Goal: Task Accomplishment & Management: Complete application form

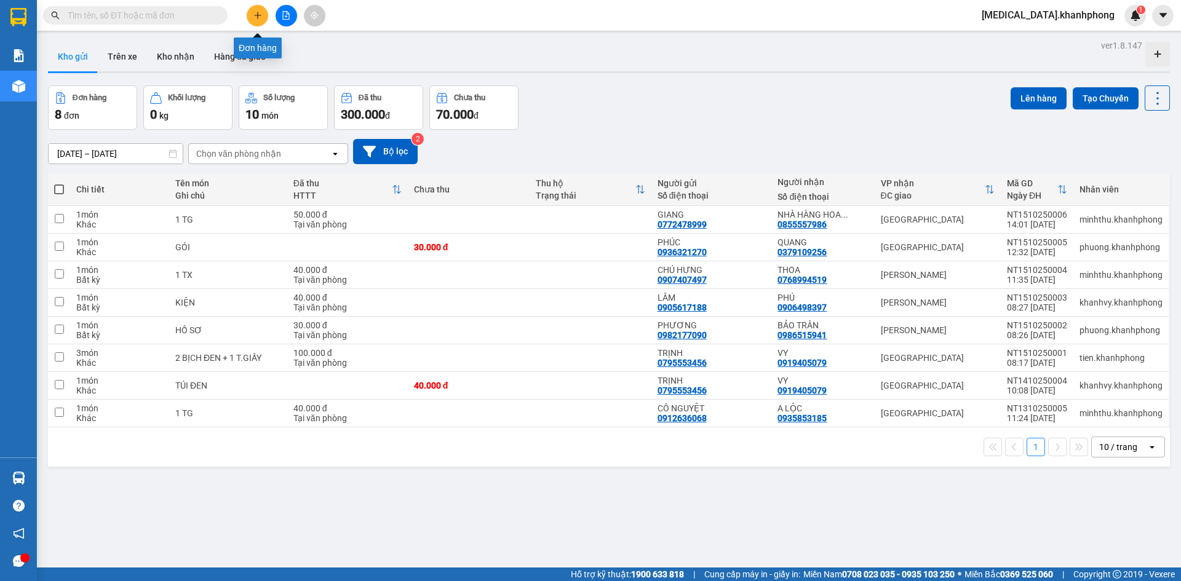
click at [257, 17] on icon "plus" at bounding box center [257, 15] width 9 height 9
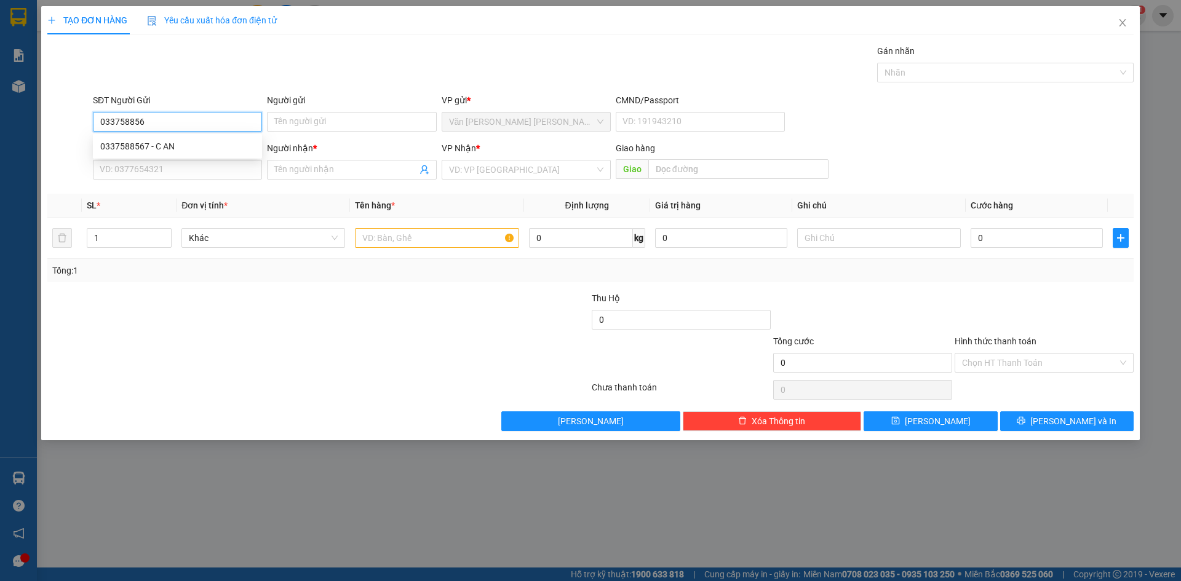
type input "0337588567"
click at [153, 144] on div "0337588567 - C AN" at bounding box center [177, 147] width 154 height 14
type input "C AN"
type input "0337588567"
click at [164, 169] on input "SĐT Người Nhận" at bounding box center [177, 170] width 169 height 20
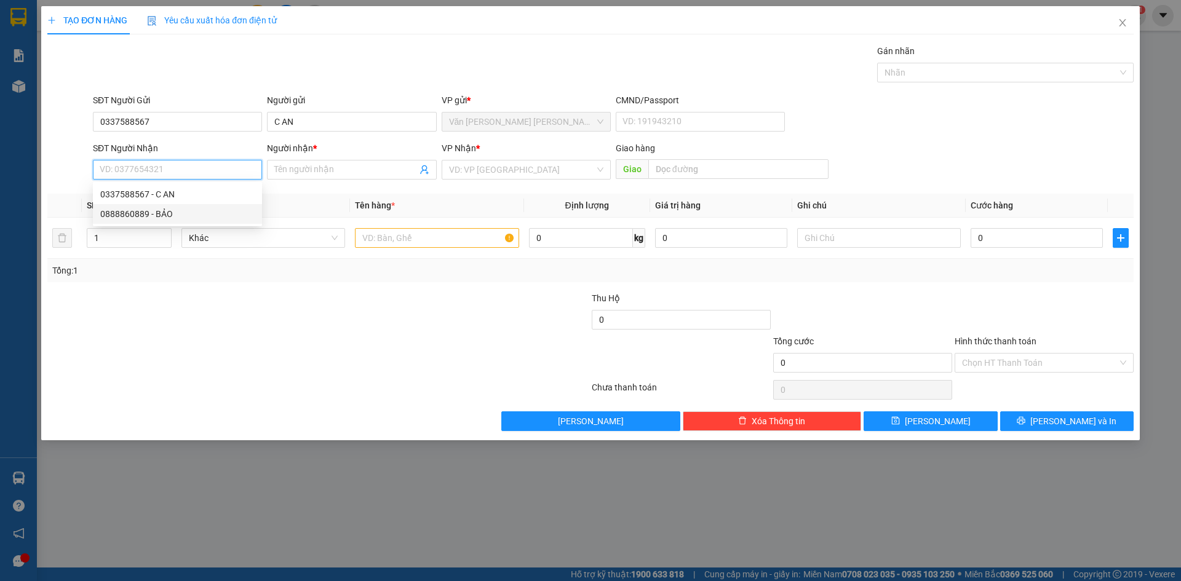
click at [164, 217] on div "0888860889 - BẢO" at bounding box center [177, 214] width 154 height 14
type input "0888860889"
type input "BẢO"
click at [412, 241] on input "text" at bounding box center [437, 238] width 164 height 20
type input "1"
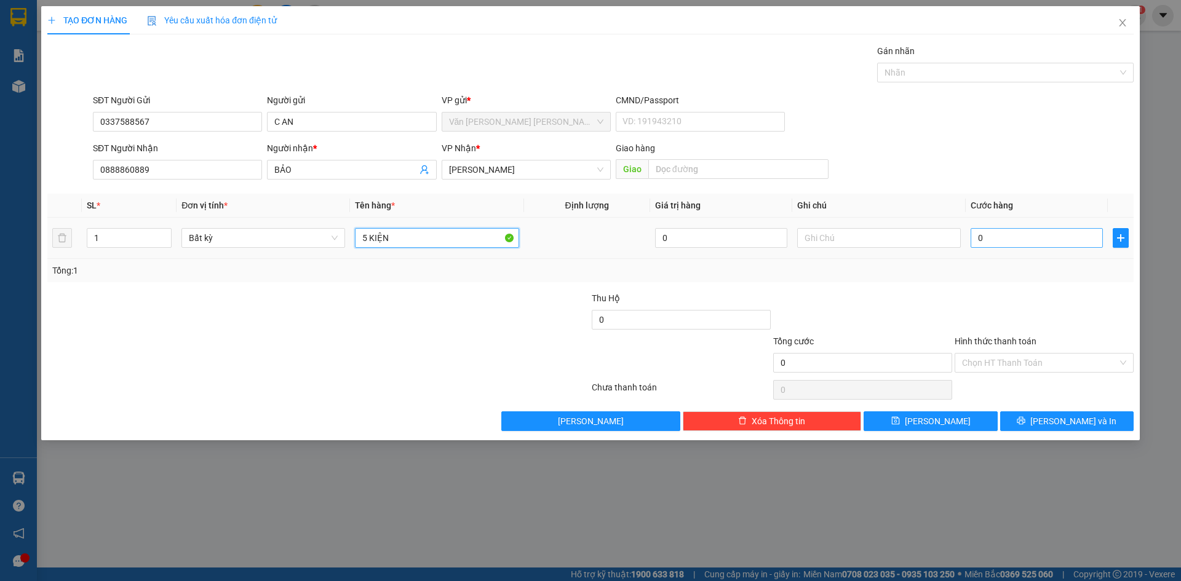
type input "5 KIỆN"
click at [987, 244] on input "0" at bounding box center [1037, 238] width 132 height 20
type input "1"
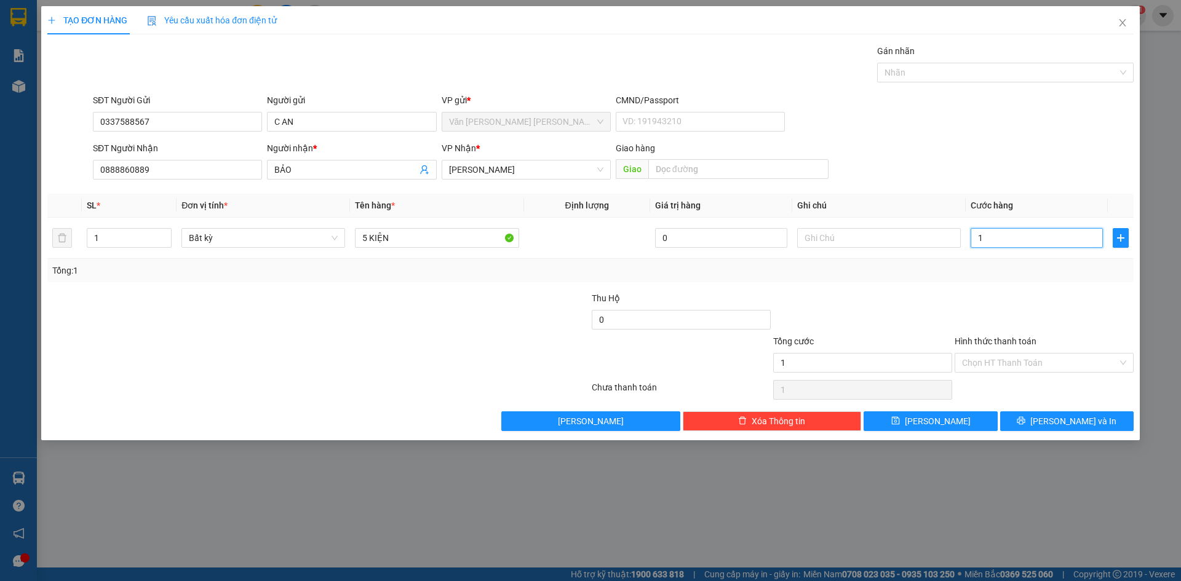
type input "16"
type input "160"
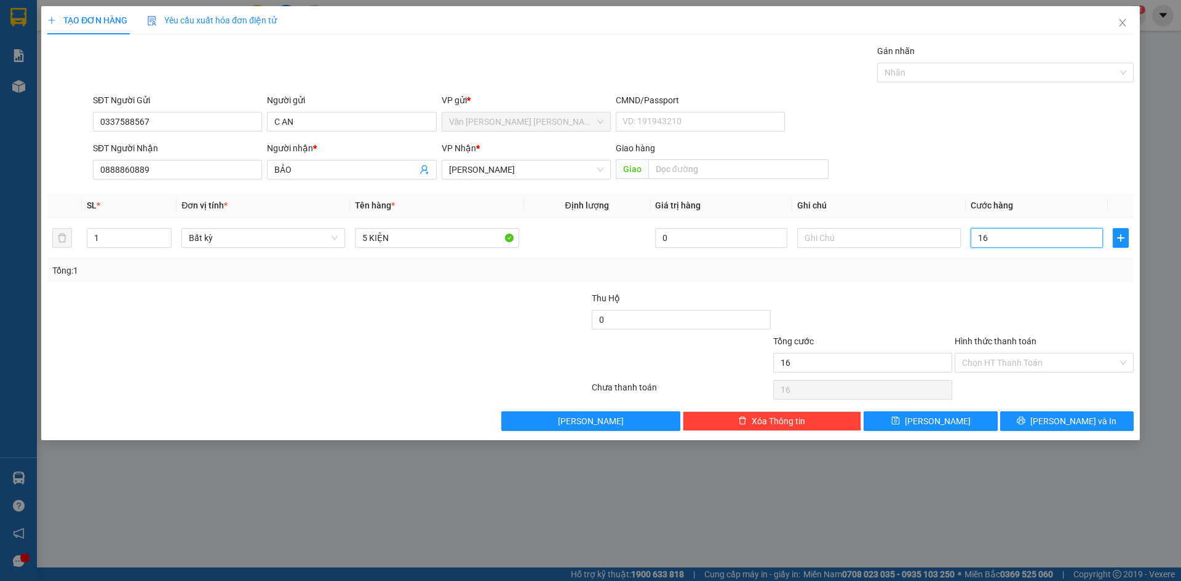
type input "160"
type input "160.000"
click at [115, 241] on input "1" at bounding box center [129, 238] width 84 height 18
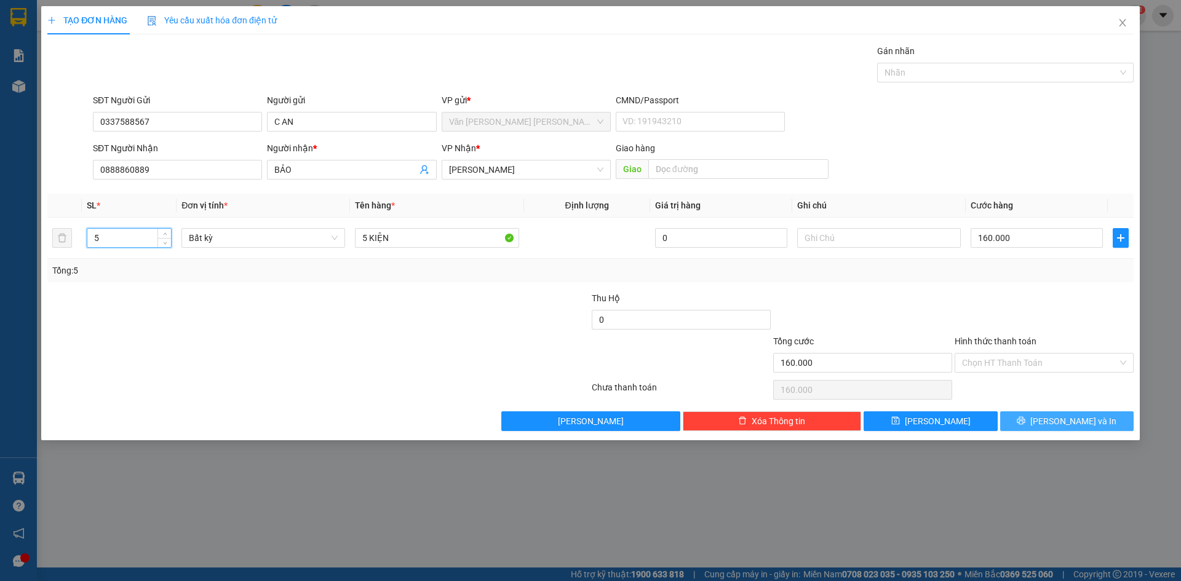
type input "5"
click at [1074, 421] on span "[PERSON_NAME] và In" at bounding box center [1074, 422] width 86 height 14
type input "0"
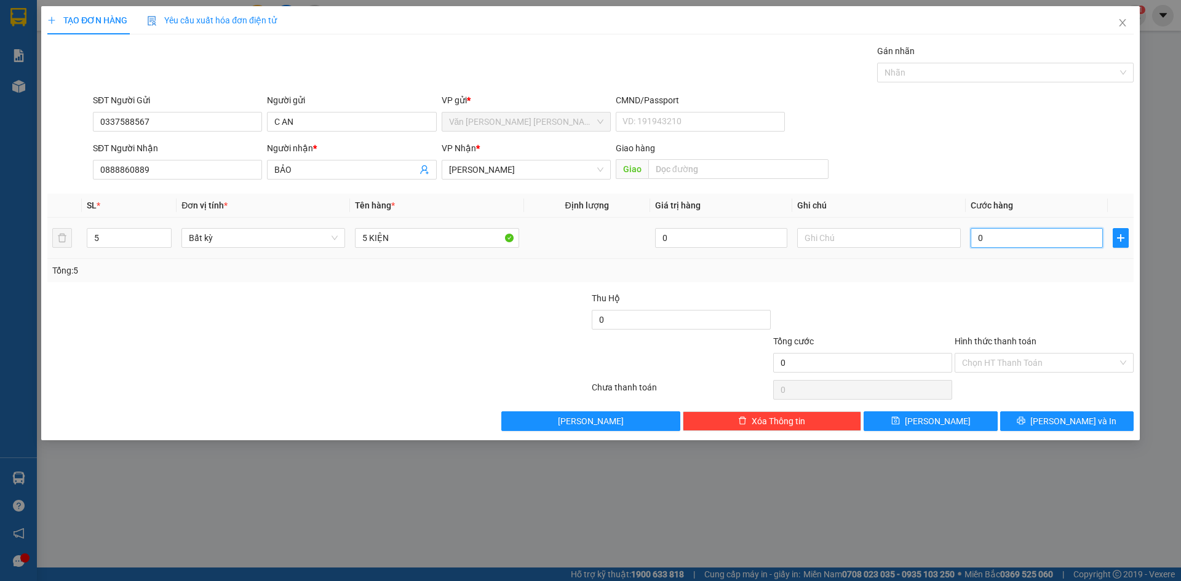
click at [978, 239] on input "0" at bounding box center [1037, 238] width 132 height 20
type input "1"
type input "16"
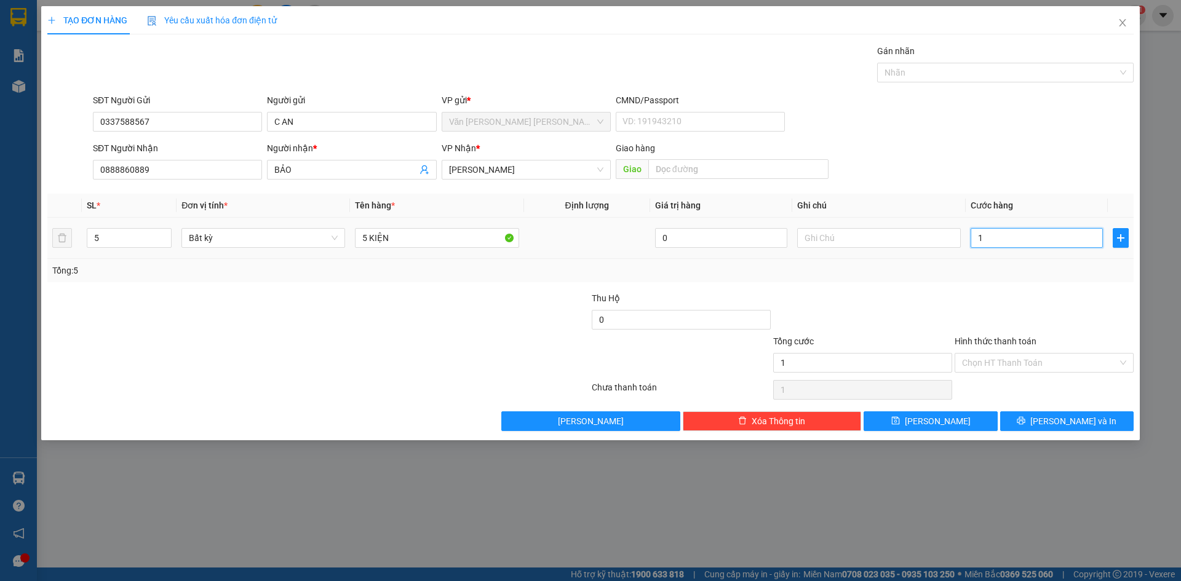
type input "16"
type input "160"
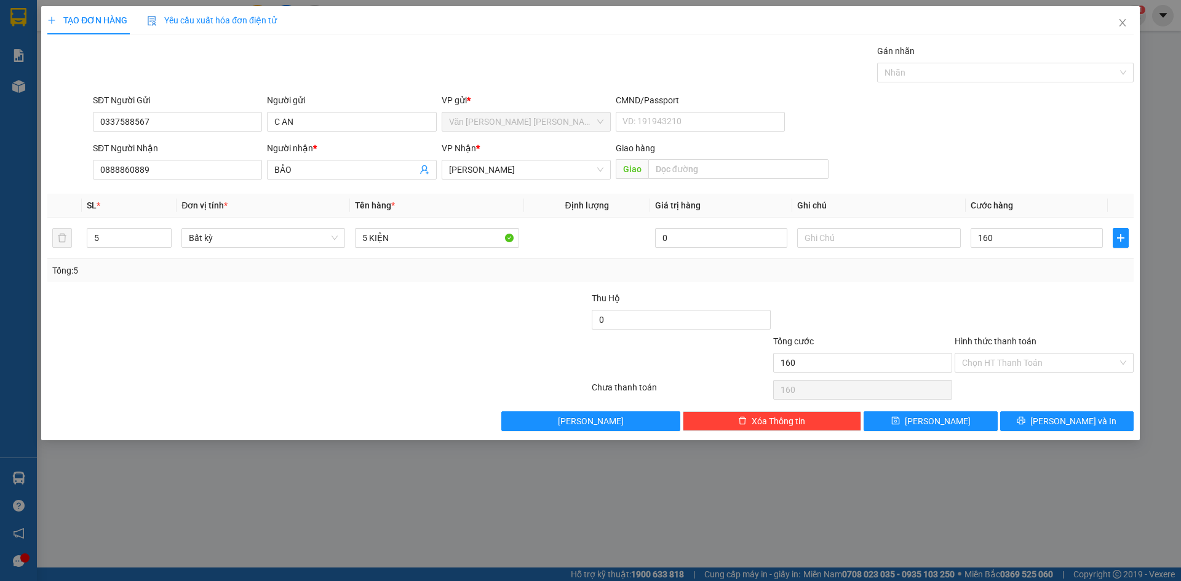
type input "160.000"
click at [982, 292] on div at bounding box center [1044, 313] width 181 height 43
click at [1062, 422] on span "[PERSON_NAME] và In" at bounding box center [1074, 422] width 86 height 14
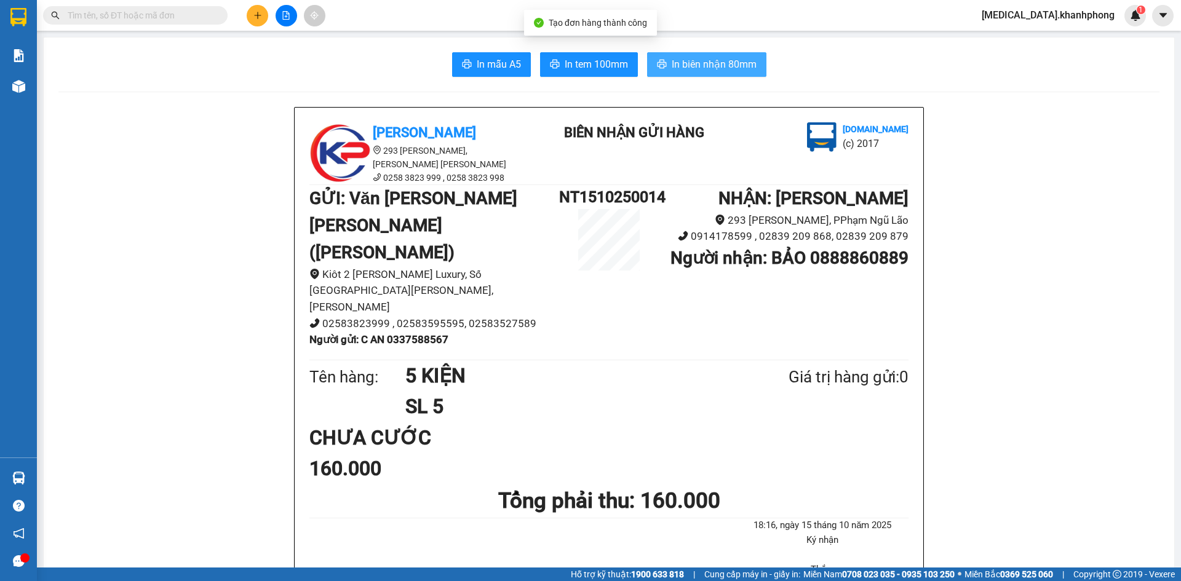
click at [693, 66] on span "In biên nhận 80mm" at bounding box center [714, 64] width 85 height 15
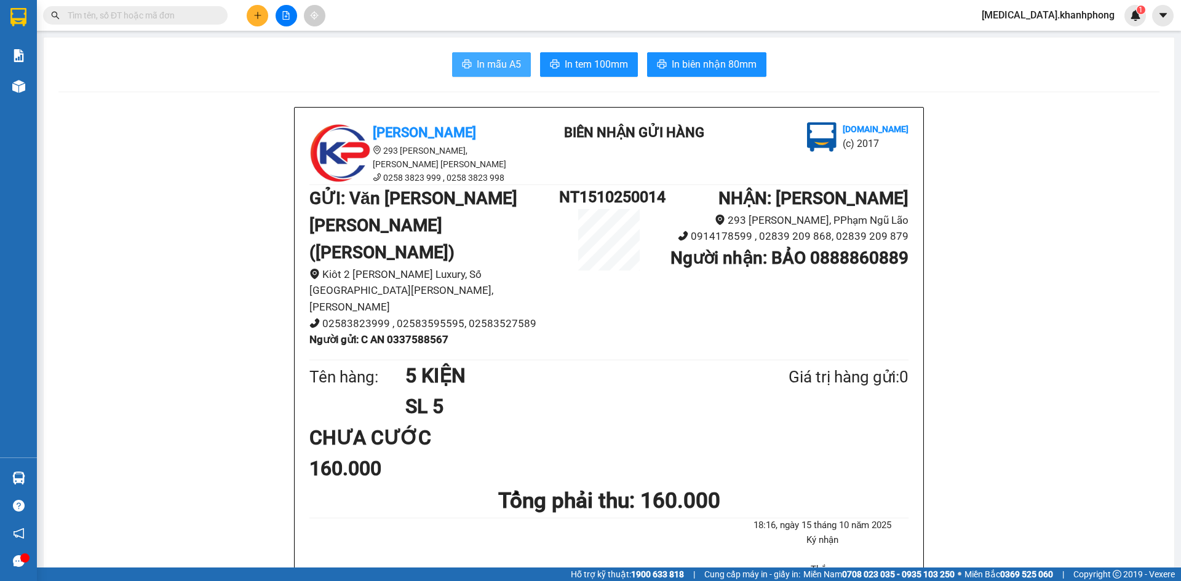
click at [477, 61] on span "In mẫu A5" at bounding box center [499, 64] width 44 height 15
click at [258, 17] on icon "plus" at bounding box center [257, 15] width 9 height 9
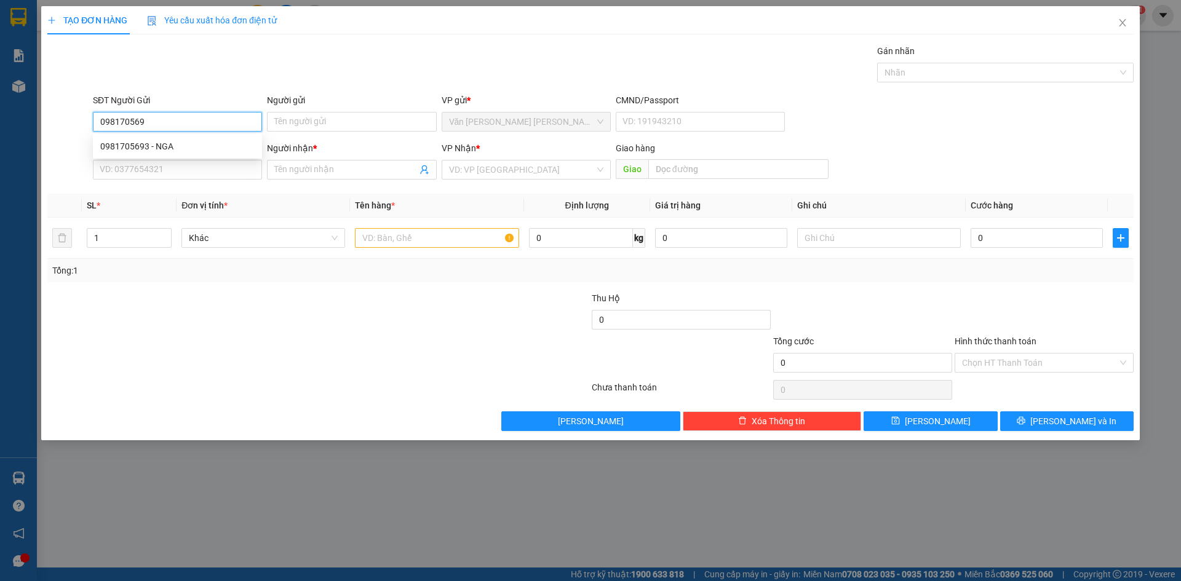
type input "0981705693"
click at [188, 146] on div "0981705693 - NGA" at bounding box center [177, 147] width 154 height 14
type input "NGA"
type input "0981705693"
click at [201, 169] on input "SĐT Người Nhận" at bounding box center [177, 170] width 169 height 20
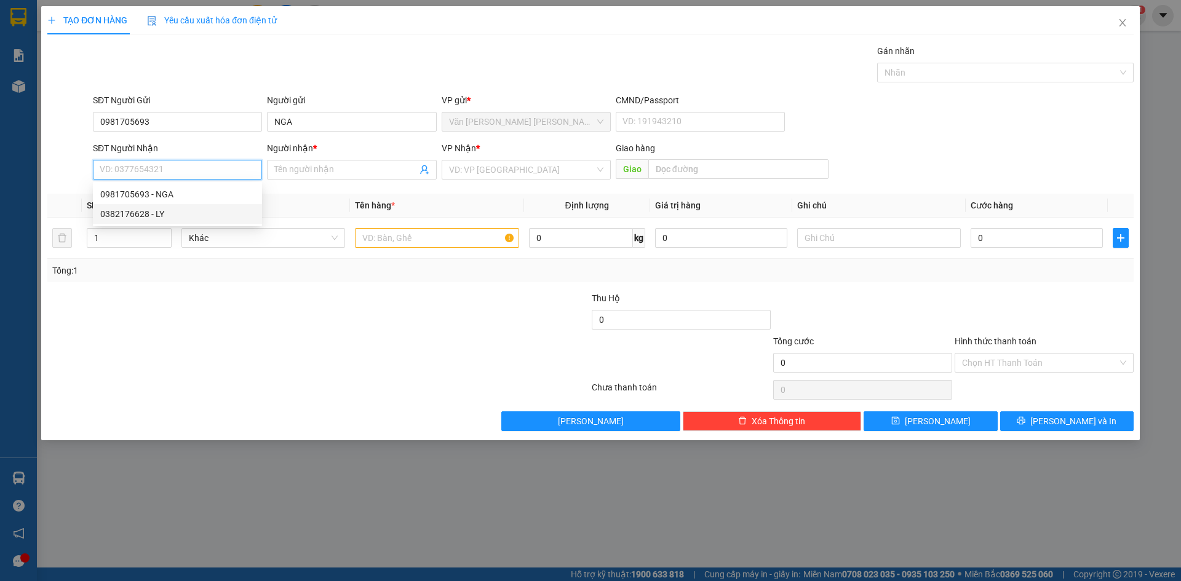
click at [202, 215] on div "0382176628 - LY" at bounding box center [177, 214] width 154 height 14
type input "0382176628"
type input "LY"
click at [417, 238] on input "text" at bounding box center [437, 238] width 164 height 20
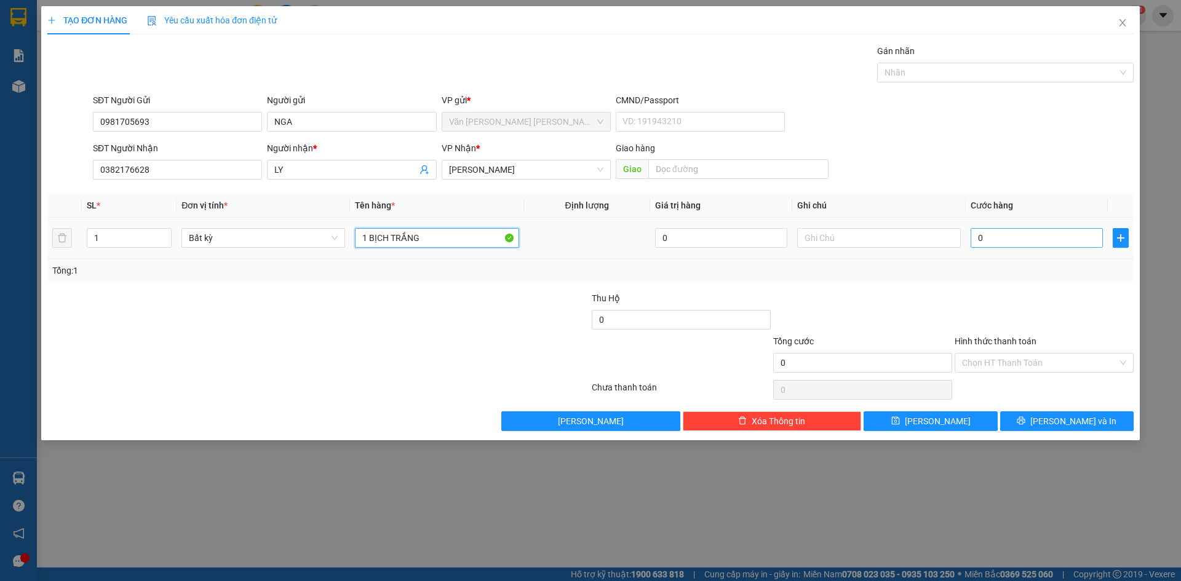
type input "1 BỊCH TRẮNG"
click at [984, 241] on input "0" at bounding box center [1037, 238] width 132 height 20
type input "3"
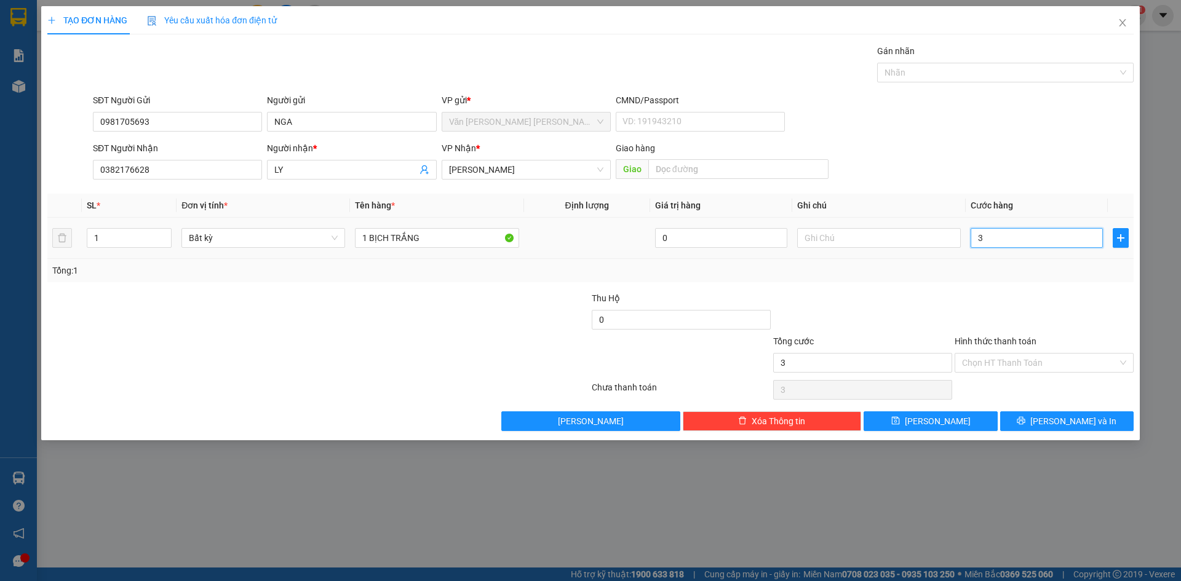
type input "30"
type input "30.000"
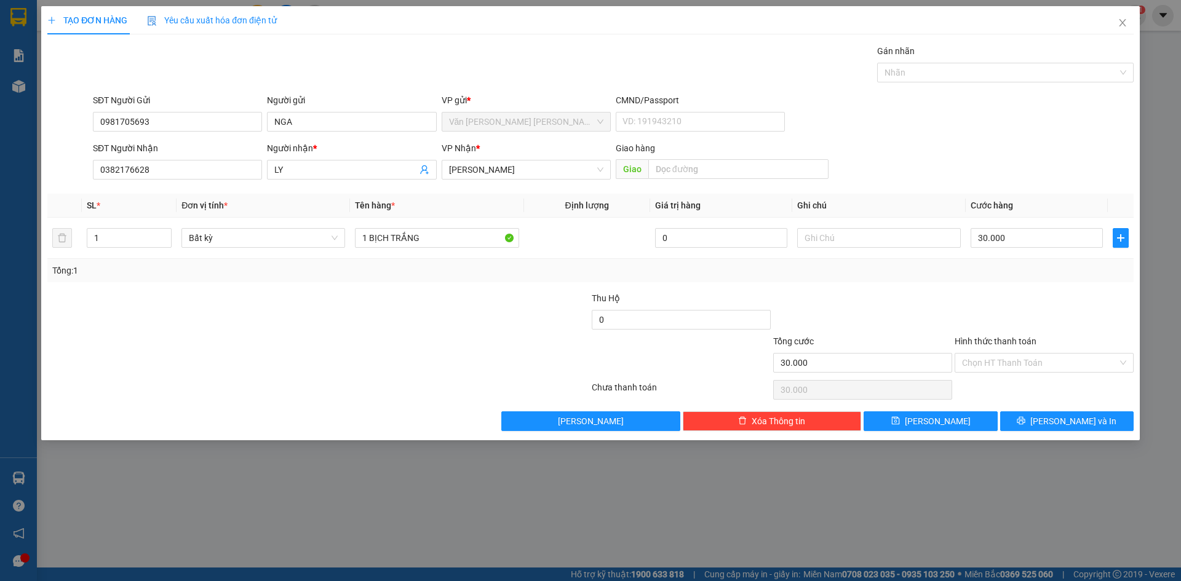
click at [922, 278] on div "Tổng: 1" at bounding box center [590, 270] width 1086 height 23
click at [985, 367] on input "Hình thức thanh toán" at bounding box center [1040, 363] width 156 height 18
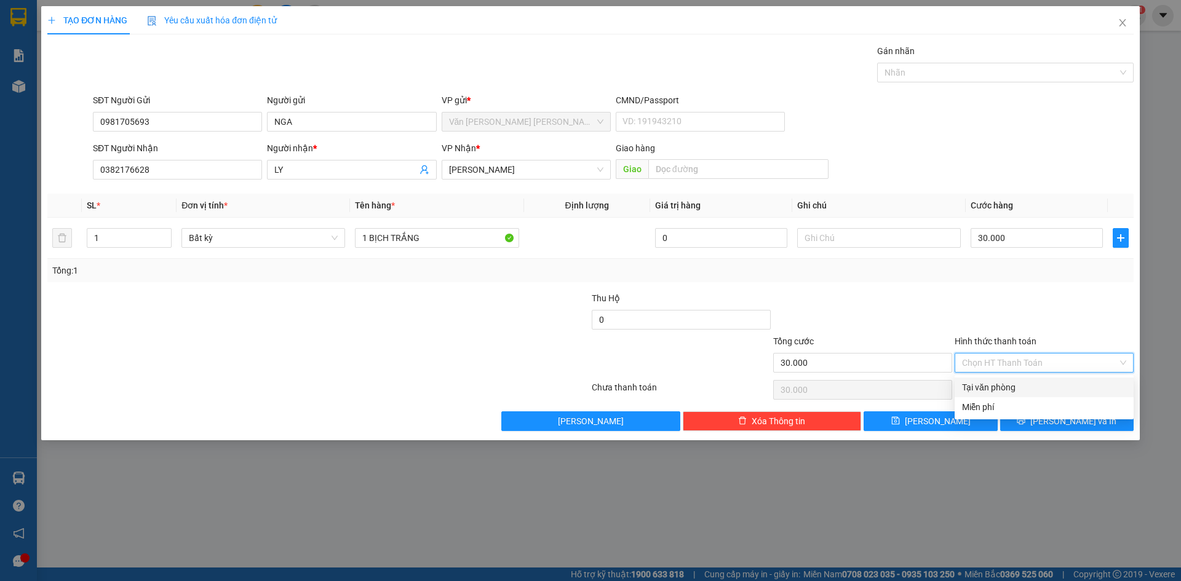
click at [990, 389] on div "Tại văn phòng" at bounding box center [1044, 388] width 164 height 14
type input "0"
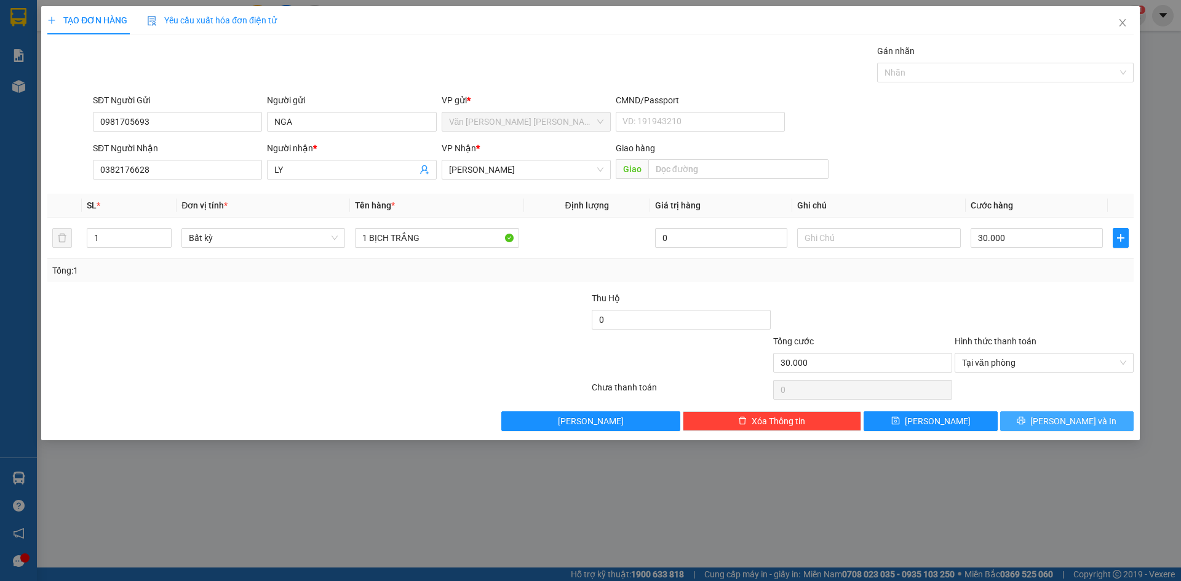
click at [1021, 423] on button "[PERSON_NAME] và In" at bounding box center [1067, 422] width 134 height 20
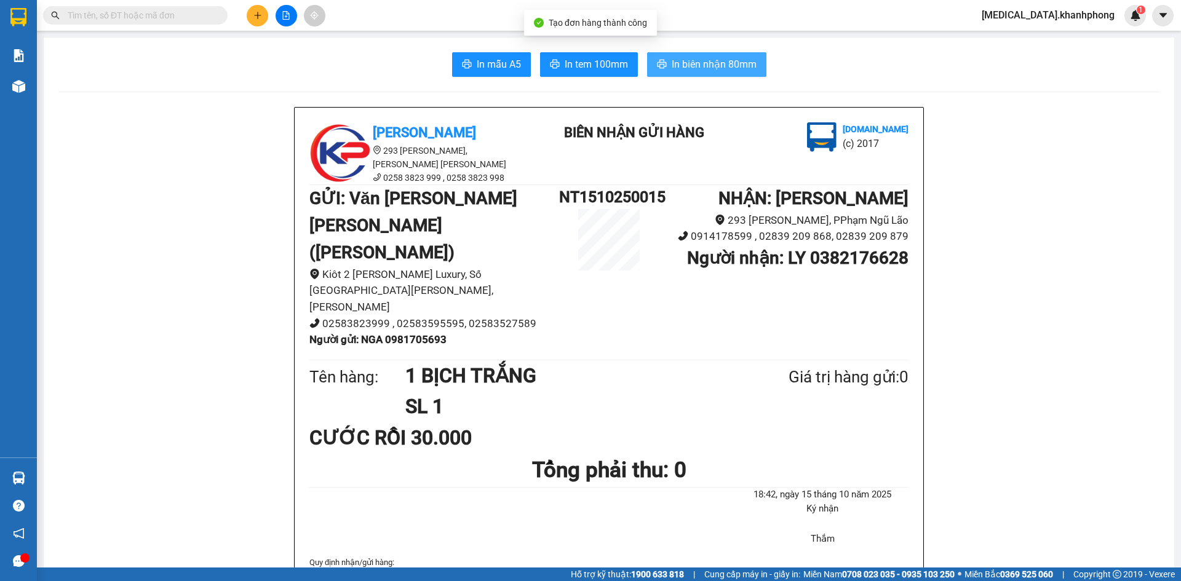
click at [684, 60] on span "In biên nhận 80mm" at bounding box center [714, 64] width 85 height 15
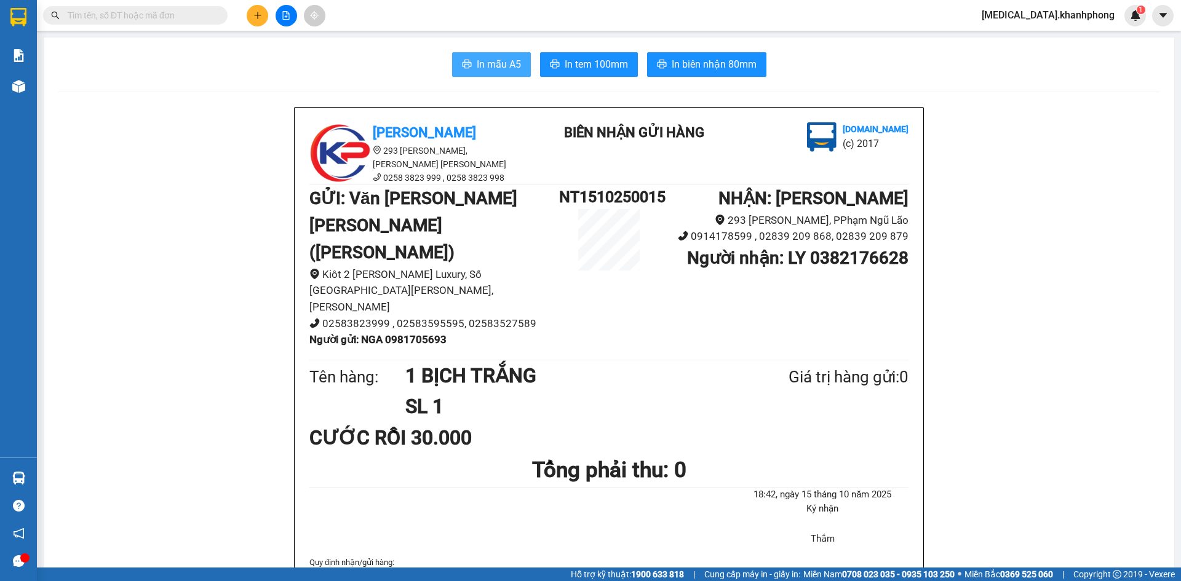
click at [493, 60] on span "In mẫu A5" at bounding box center [499, 64] width 44 height 15
click at [159, 15] on input "text" at bounding box center [140, 16] width 145 height 14
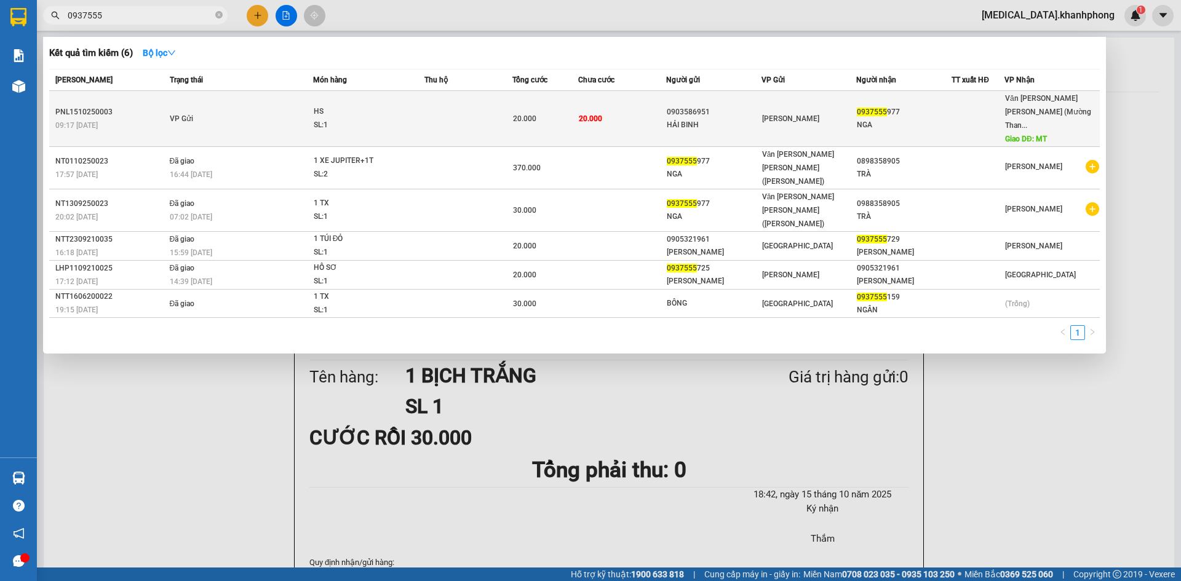
type input "0937555"
click at [592, 118] on td "20.000" at bounding box center [622, 119] width 88 height 56
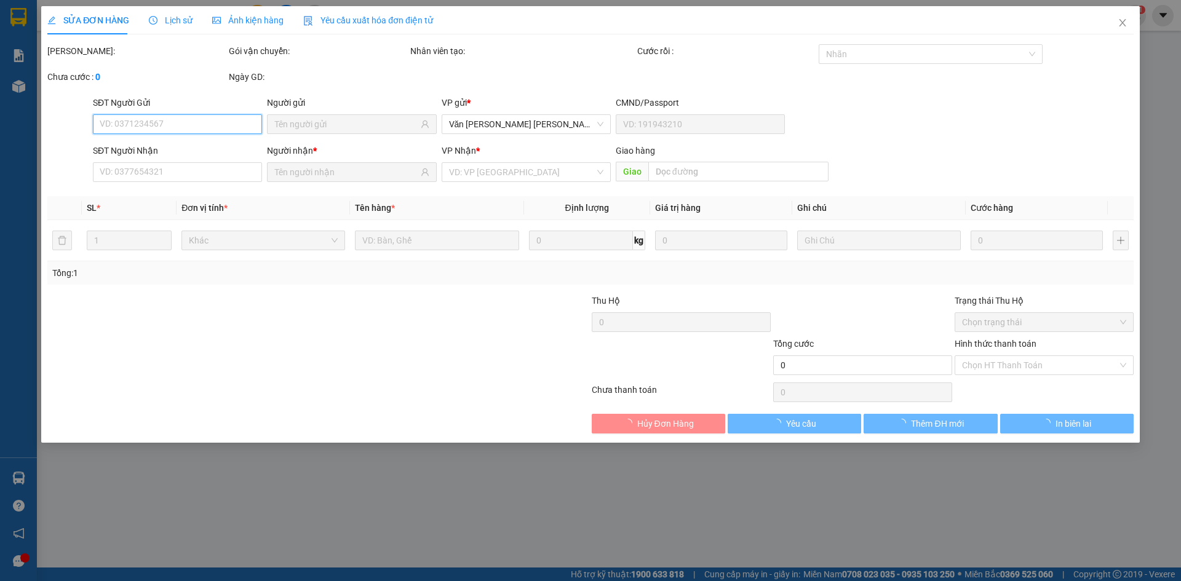
type input "0903586951"
type input "HẢI BINH"
type input "0937555977"
type input "NGA"
type input "MT"
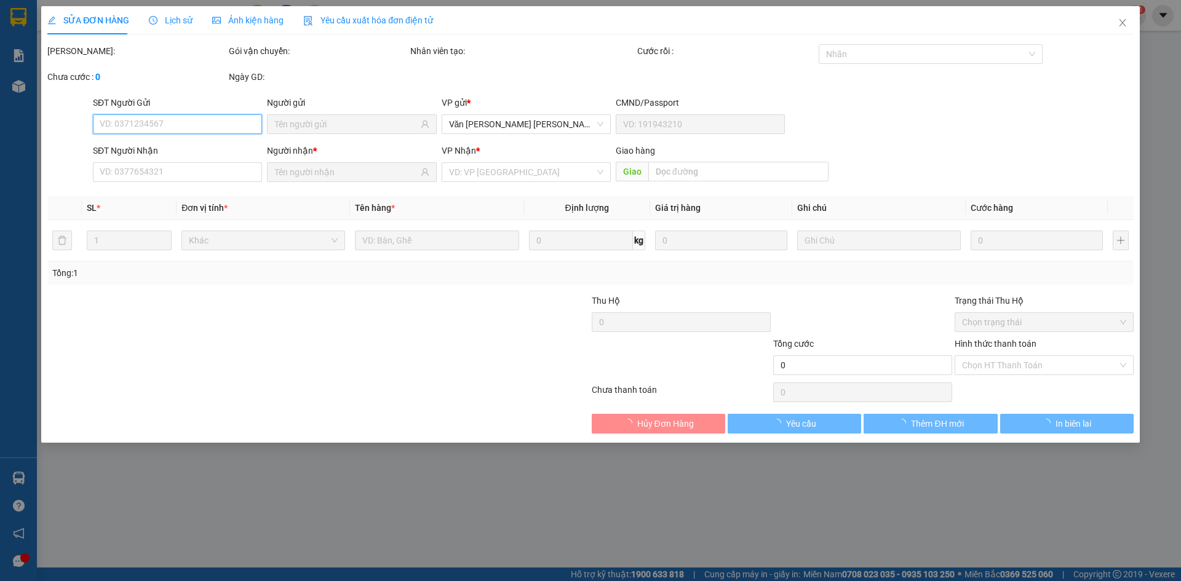
type input "20.000"
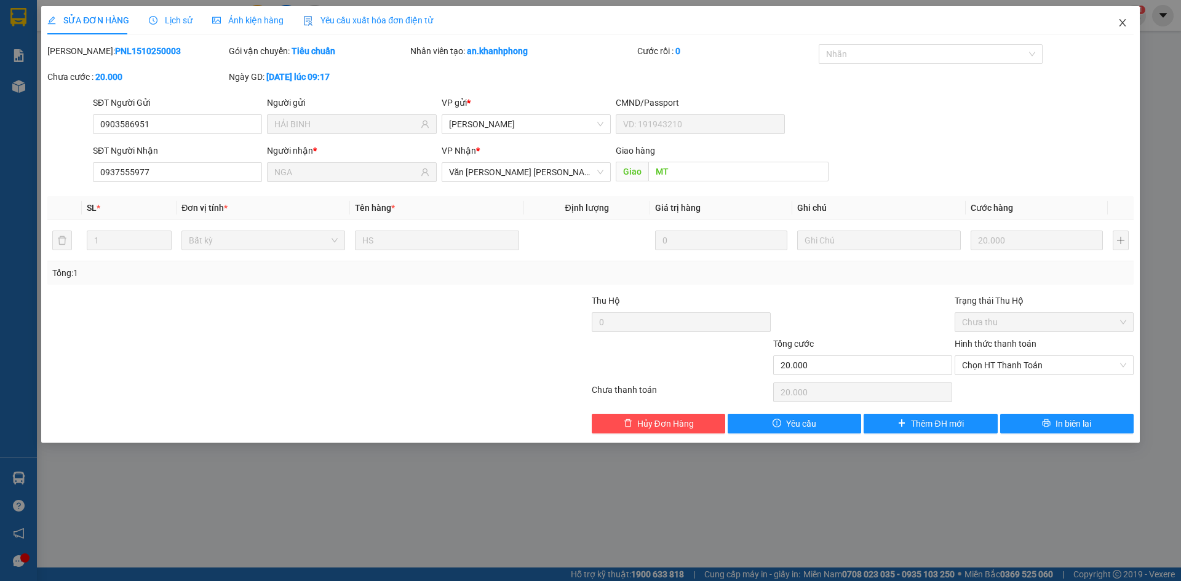
click at [1122, 19] on icon "close" at bounding box center [1123, 23] width 10 height 10
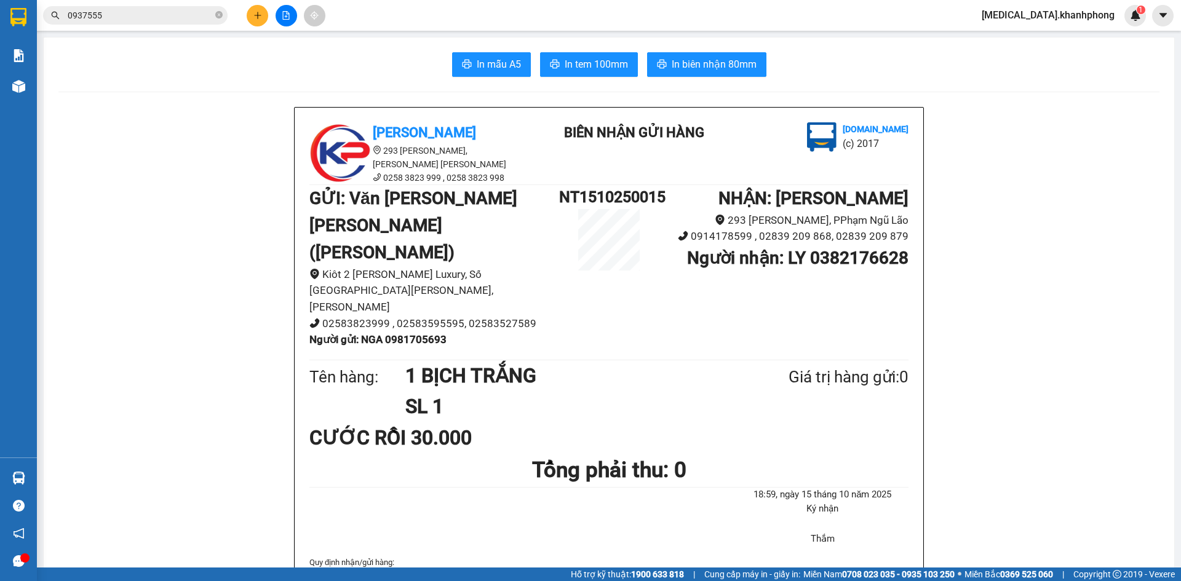
click at [256, 15] on icon "plus" at bounding box center [257, 15] width 9 height 9
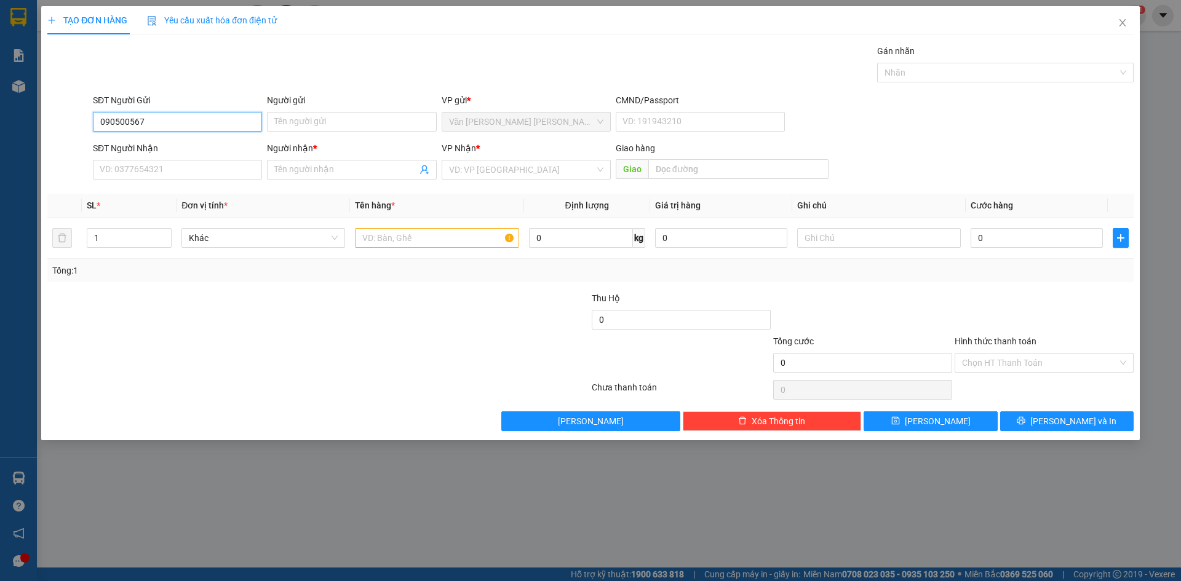
type input "0905005672"
click at [236, 147] on div "0905005672 - VÂN" at bounding box center [177, 147] width 154 height 14
type input "VÂN"
type input "0905005672"
click at [225, 167] on input "SĐT Người Nhận" at bounding box center [177, 170] width 169 height 20
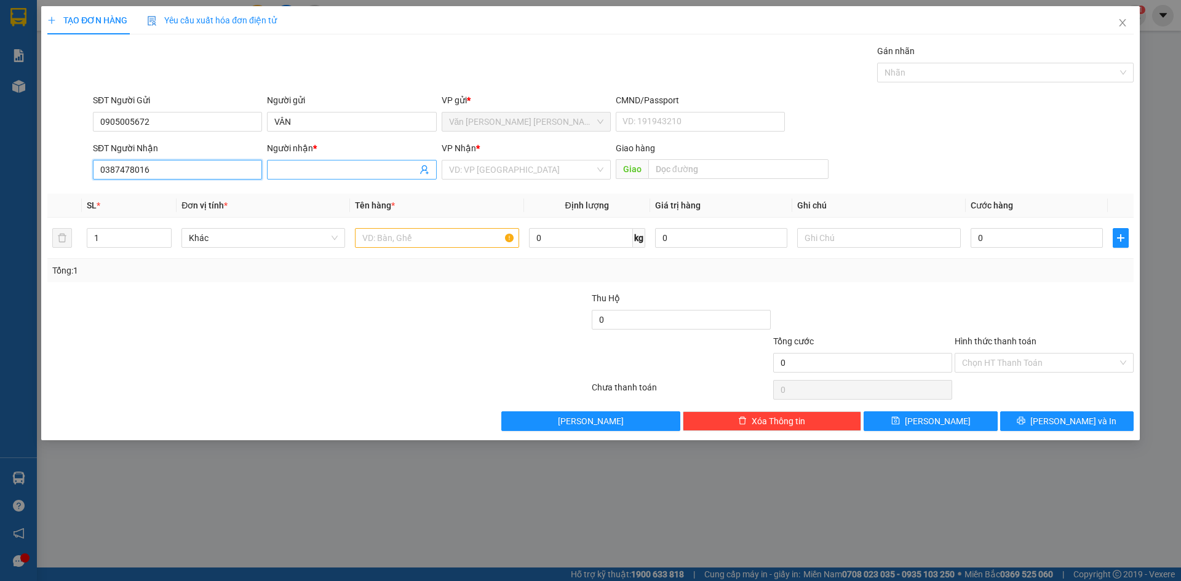
type input "0387478016"
click at [293, 172] on input "Người nhận *" at bounding box center [345, 170] width 142 height 14
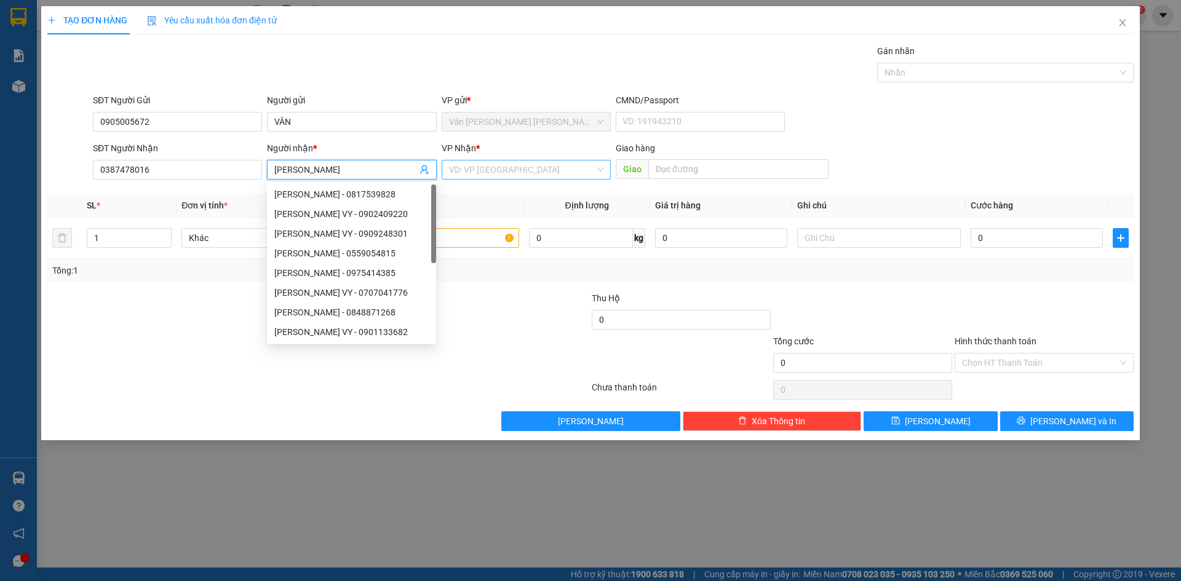
type input "[PERSON_NAME]"
click at [479, 170] on input "search" at bounding box center [522, 170] width 146 height 18
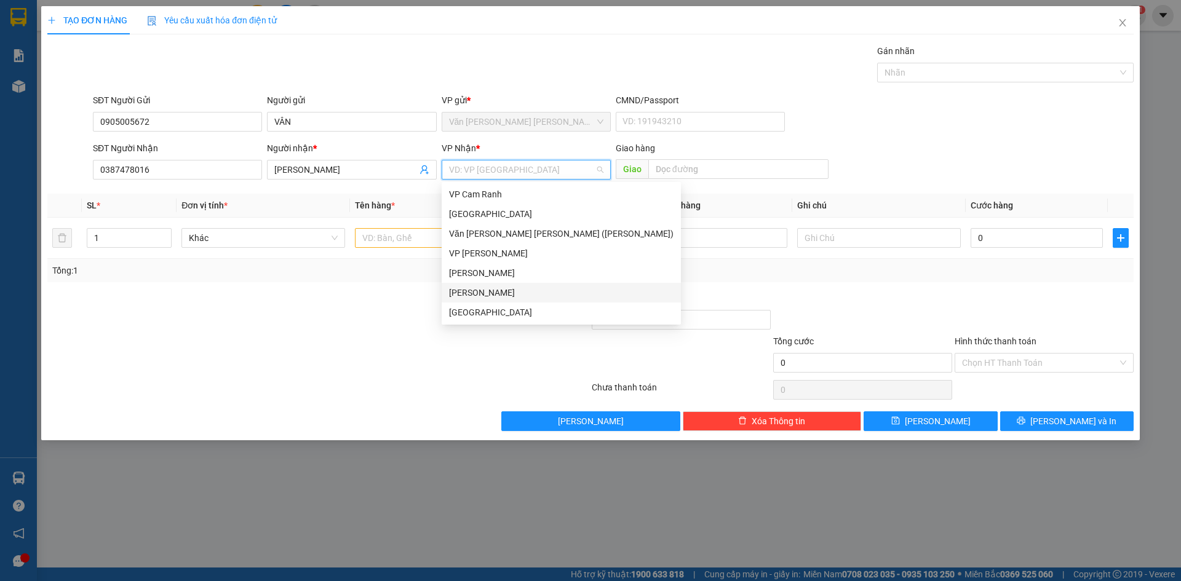
click at [513, 292] on div "[PERSON_NAME]" at bounding box center [561, 293] width 225 height 14
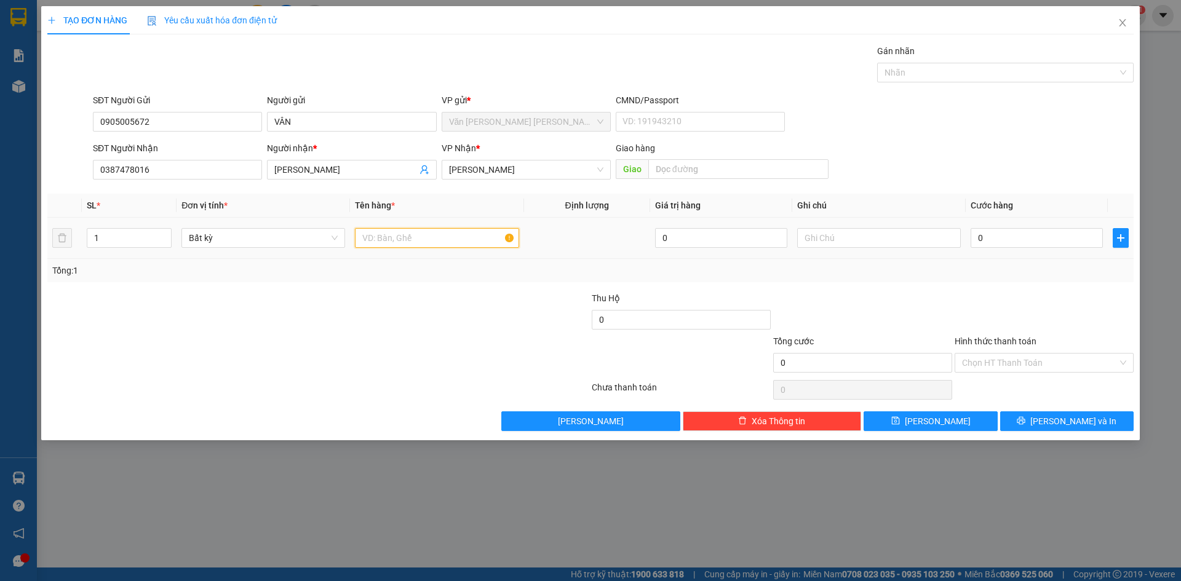
click at [389, 240] on input "text" at bounding box center [437, 238] width 164 height 20
type input "1TX"
click at [1003, 231] on input "0" at bounding box center [1037, 238] width 132 height 20
type input "4"
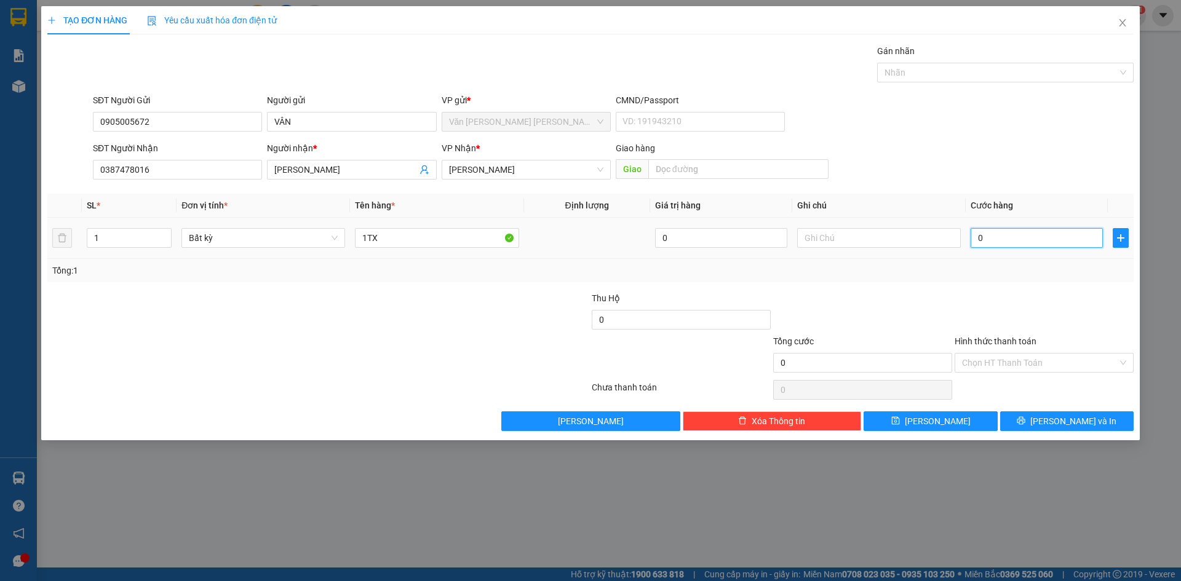
type input "4"
type input "40"
type input "40.000"
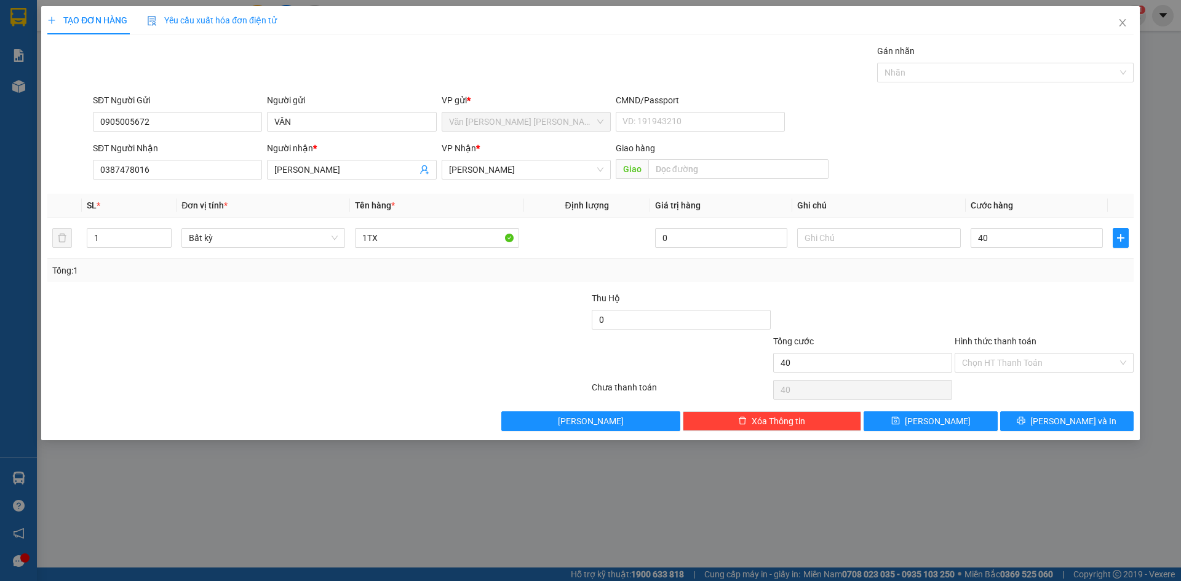
type input "40.000"
click at [988, 292] on div at bounding box center [1044, 313] width 181 height 43
click at [1005, 362] on input "Hình thức thanh toán" at bounding box center [1040, 363] width 156 height 18
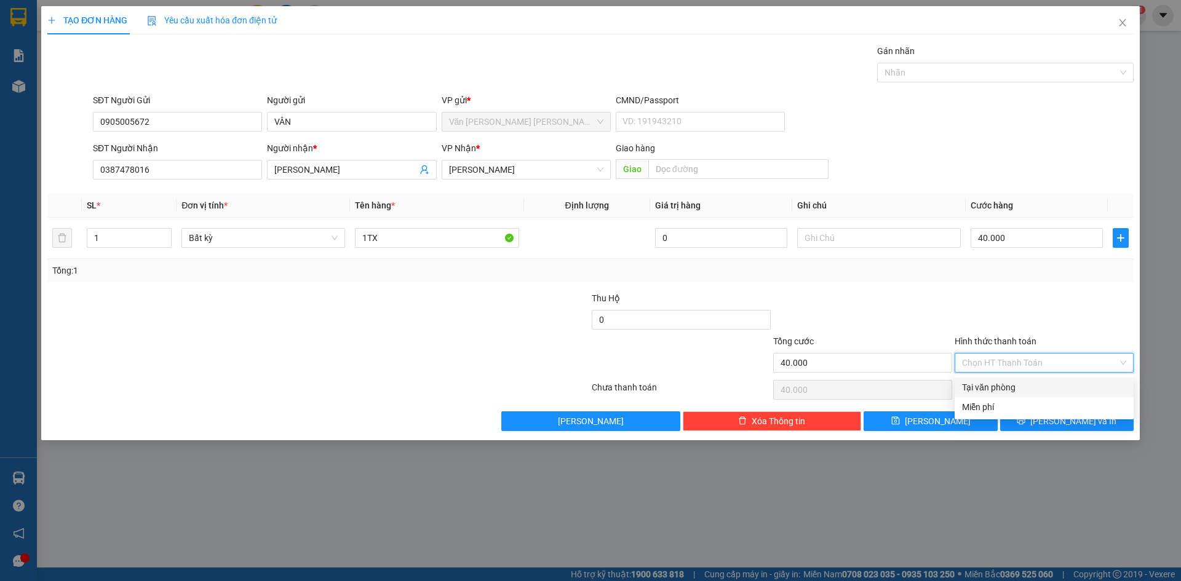
click at [1013, 388] on div "Tại văn phòng" at bounding box center [1044, 388] width 164 height 14
type input "0"
click at [1030, 417] on button "[PERSON_NAME] và In" at bounding box center [1067, 422] width 134 height 20
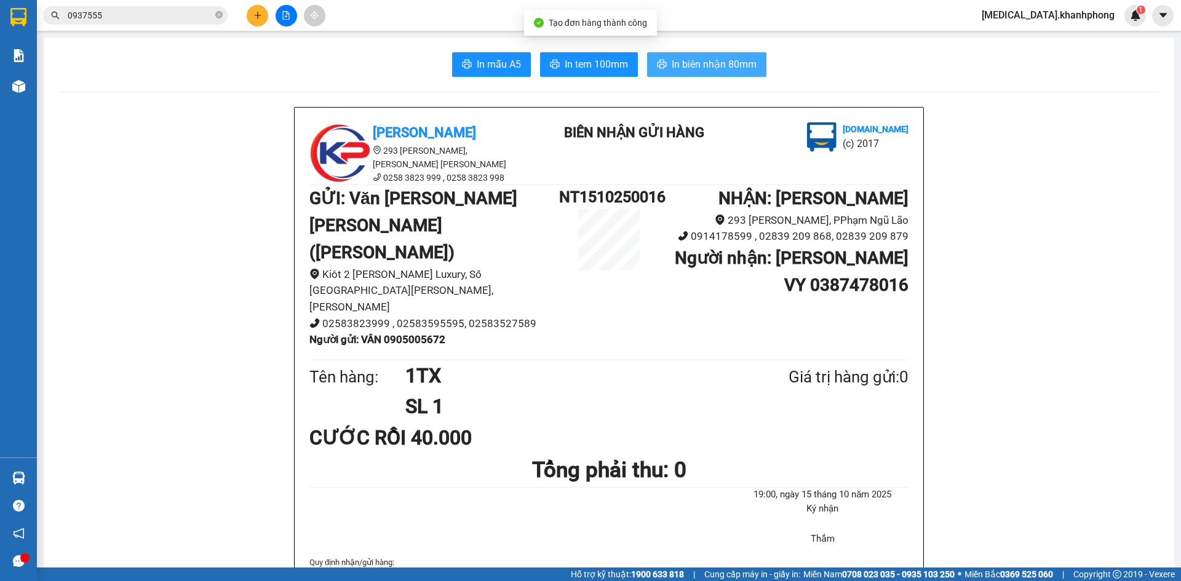
click at [680, 65] on span "In biên nhận 80mm" at bounding box center [714, 64] width 85 height 15
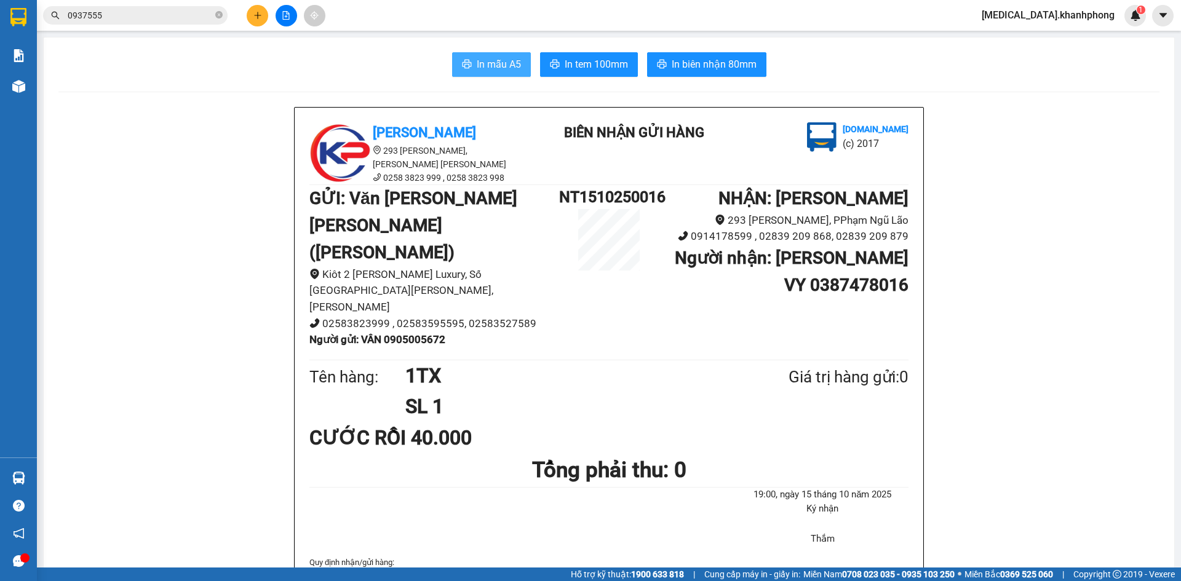
click at [505, 63] on span "In mẫu A5" at bounding box center [499, 64] width 44 height 15
click at [257, 20] on button at bounding box center [258, 16] width 22 height 22
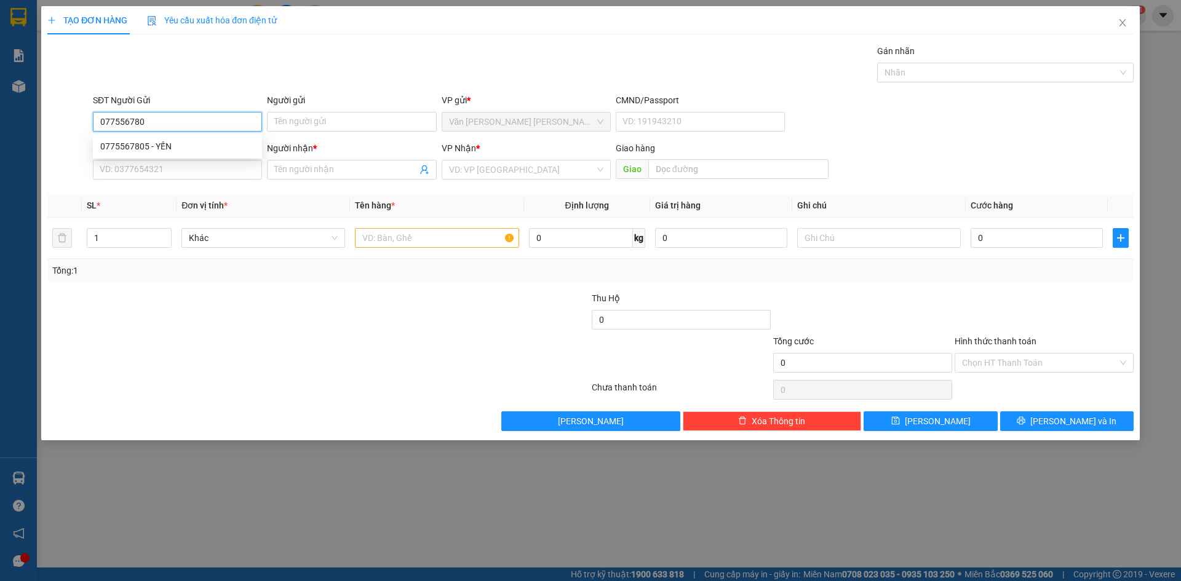
type input "0775567805"
click at [207, 142] on div "0775567805 - YẾN" at bounding box center [177, 147] width 154 height 14
type input "YẾN"
type input "0775567805"
click at [218, 170] on input "SĐT Người Nhận" at bounding box center [177, 170] width 169 height 20
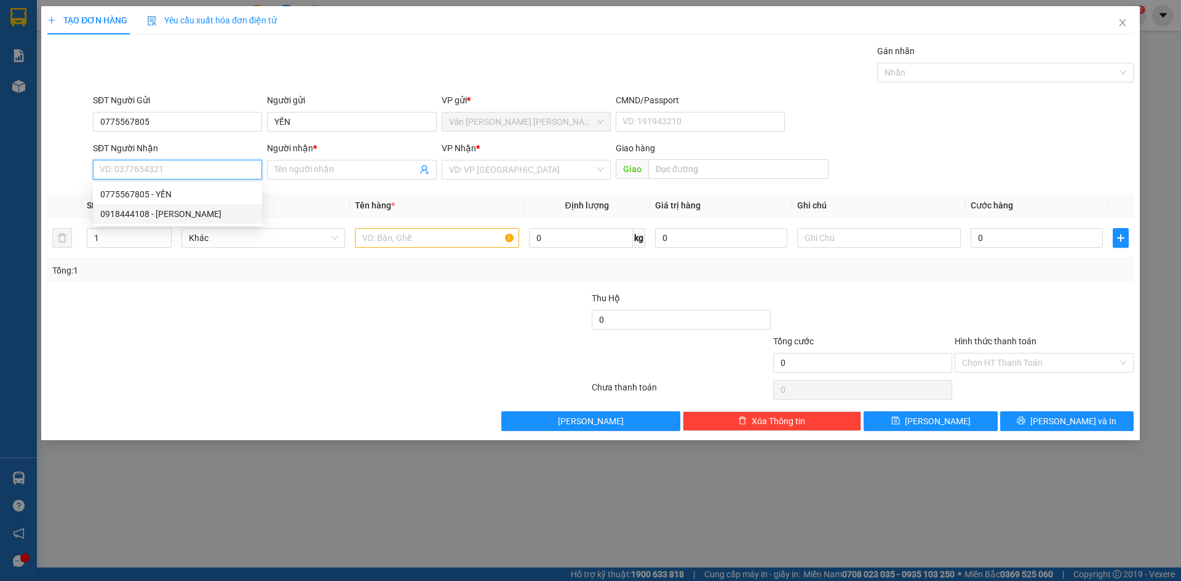
click at [217, 217] on div "0918444108 - [PERSON_NAME]" at bounding box center [177, 214] width 154 height 14
type input "0918444108"
type input "ANH THÀNH"
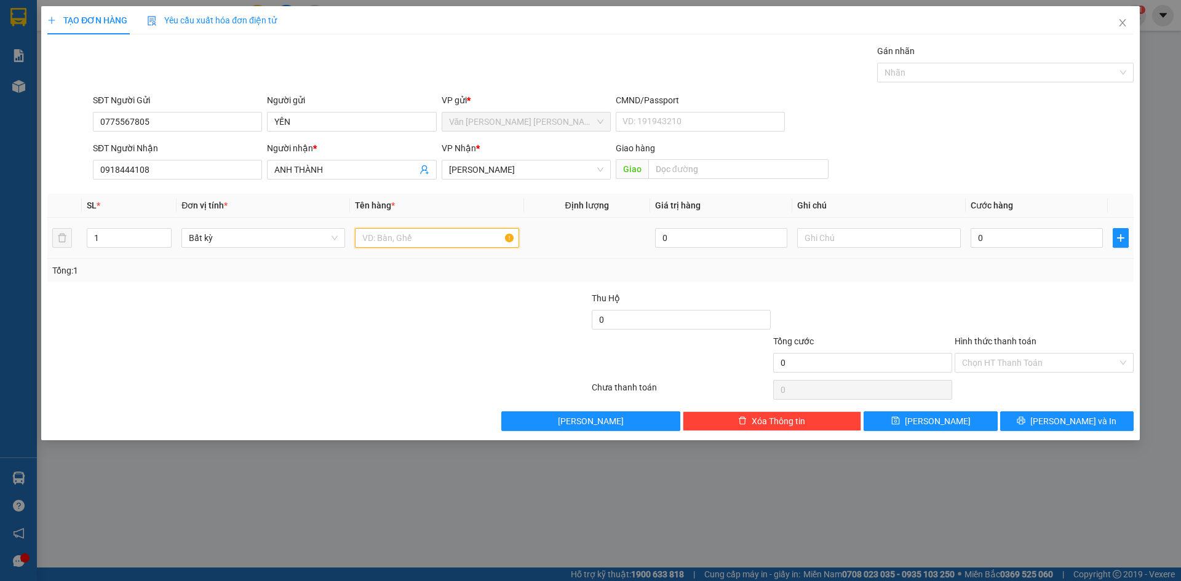
click at [403, 231] on input "text" at bounding box center [437, 238] width 164 height 20
type input "1TX"
click at [980, 239] on input "0" at bounding box center [1037, 238] width 132 height 20
type input "4"
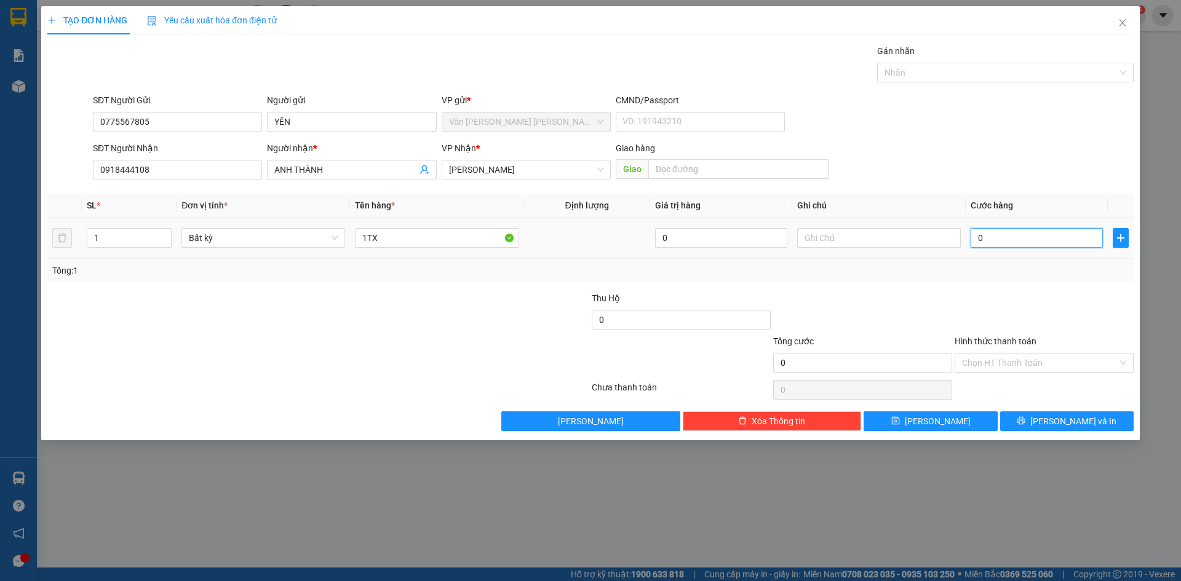
type input "4"
type input "40"
type input "40.000"
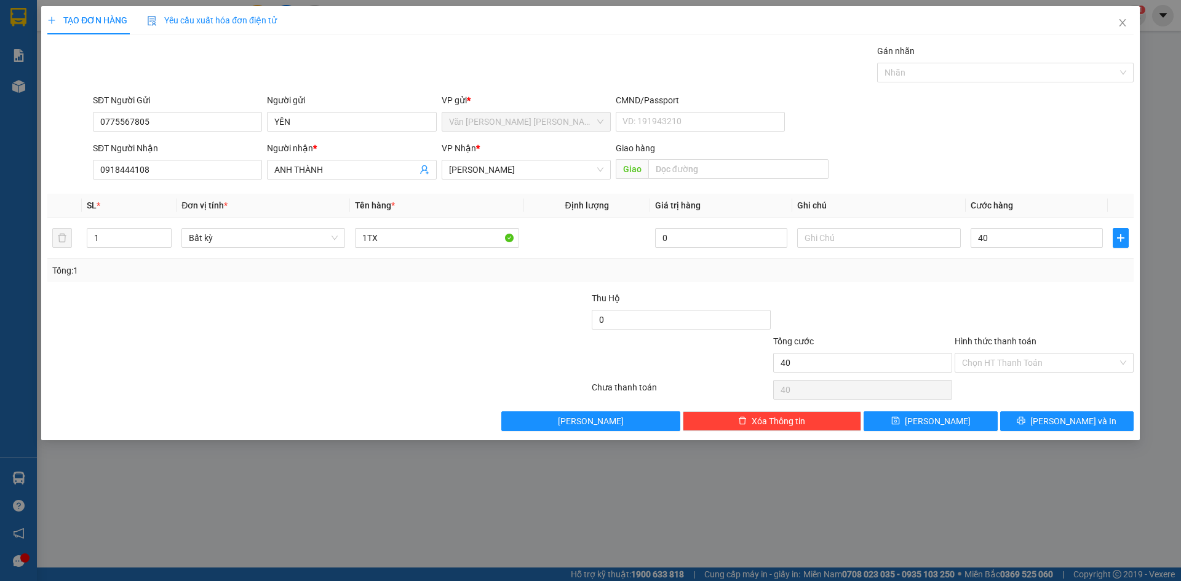
type input "40.000"
click at [888, 297] on div at bounding box center [862, 313] width 181 height 43
click at [992, 357] on input "Hình thức thanh toán" at bounding box center [1040, 363] width 156 height 18
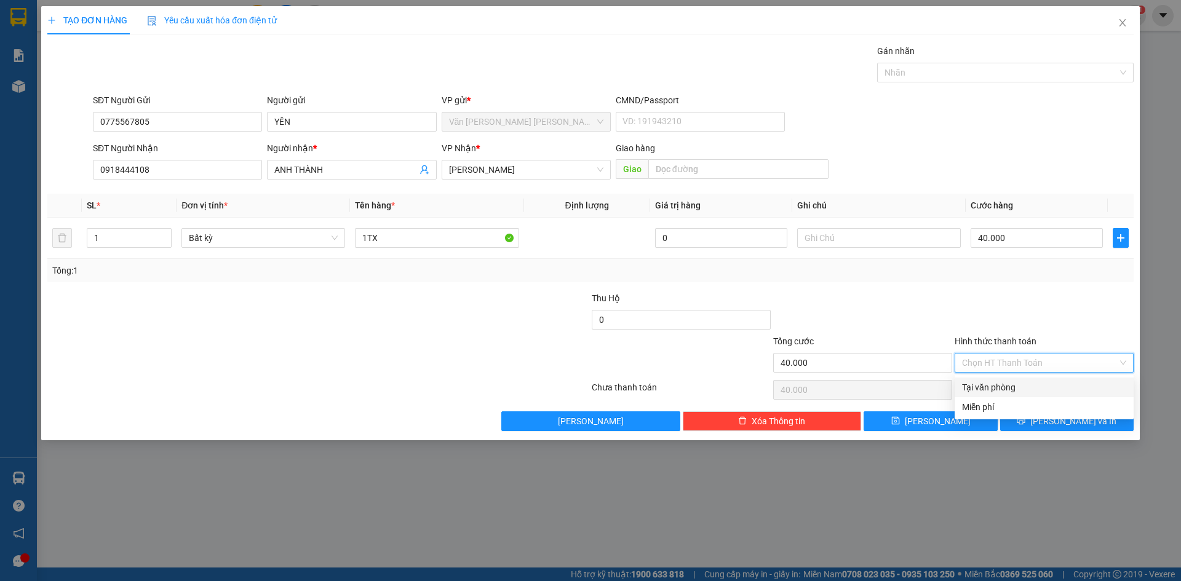
click at [1004, 388] on div "Tại văn phòng" at bounding box center [1044, 388] width 164 height 14
type input "0"
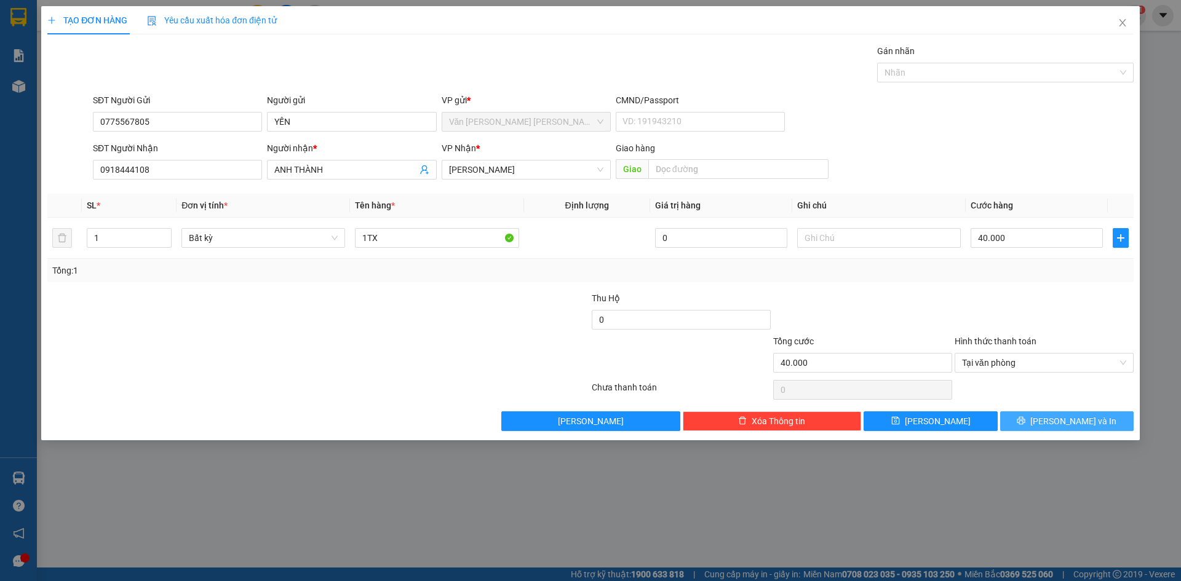
click at [1029, 417] on button "[PERSON_NAME] và In" at bounding box center [1067, 422] width 134 height 20
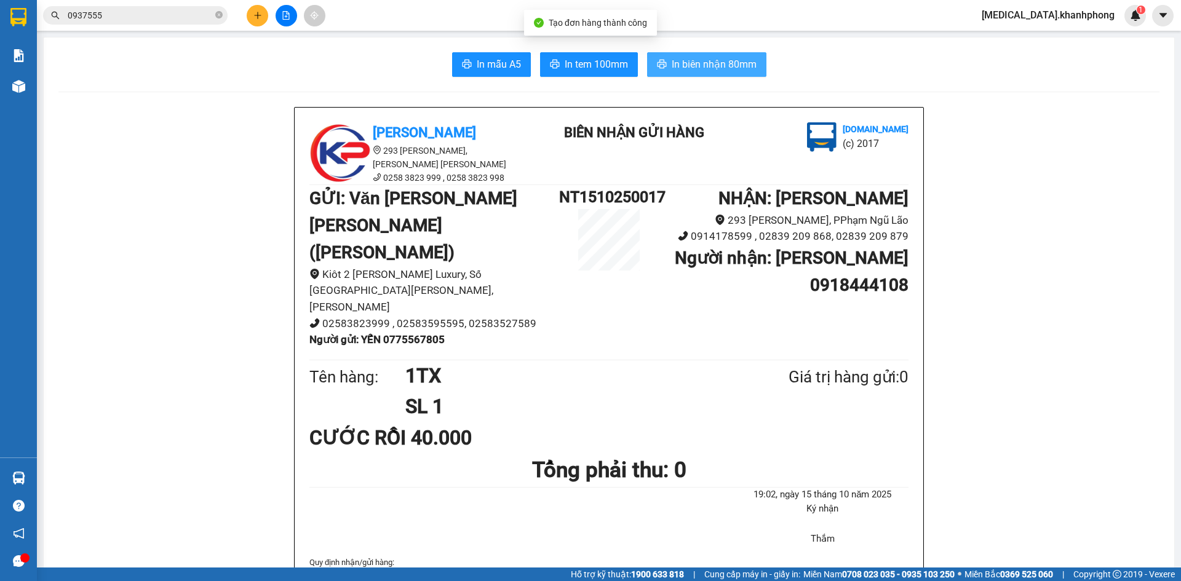
click at [675, 53] on button "In biên nhận 80mm" at bounding box center [706, 64] width 119 height 25
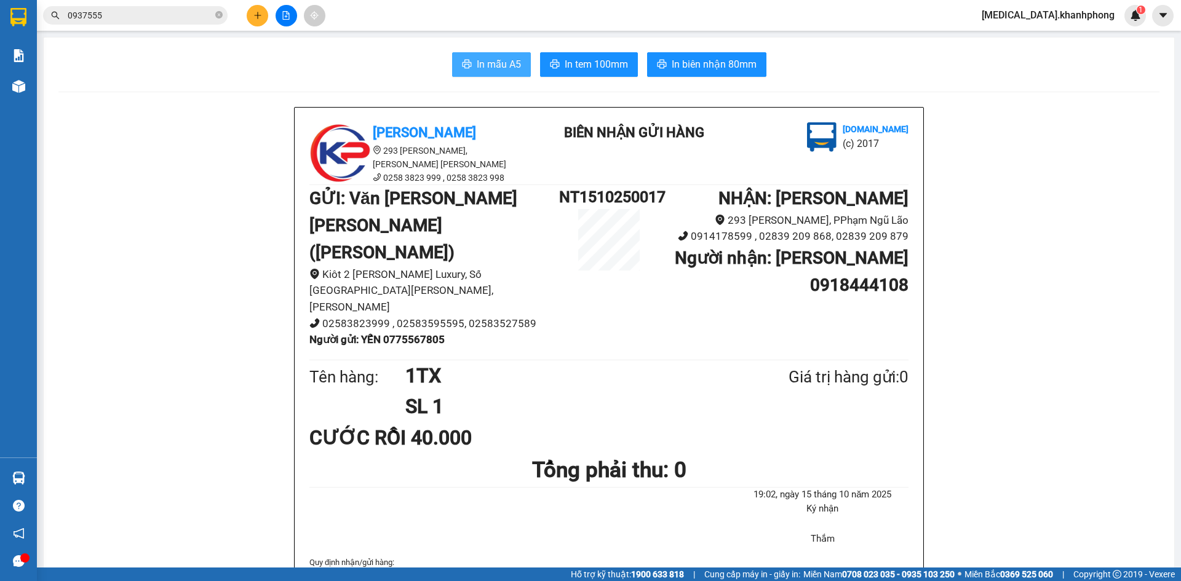
click at [483, 69] on span "In mẫu A5" at bounding box center [499, 64] width 44 height 15
